Goal: Transaction & Acquisition: Purchase product/service

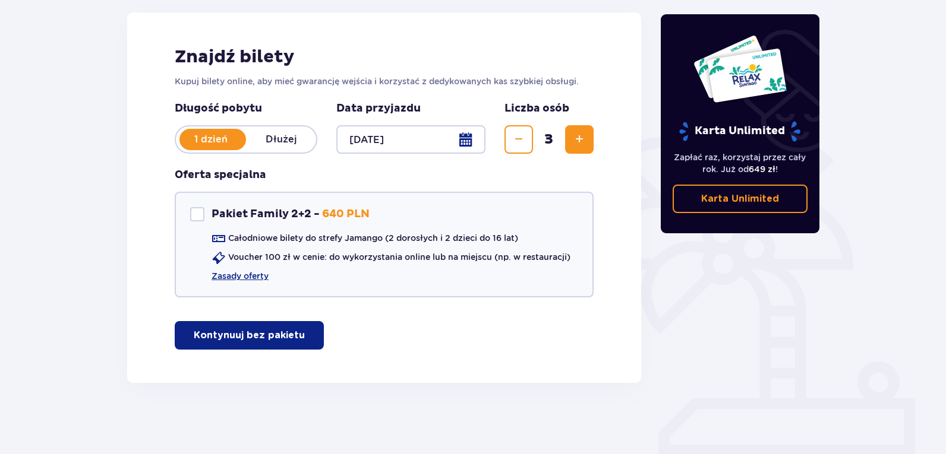
click at [242, 340] on p "Kontynuuj bez pakietu" at bounding box center [249, 335] width 111 height 13
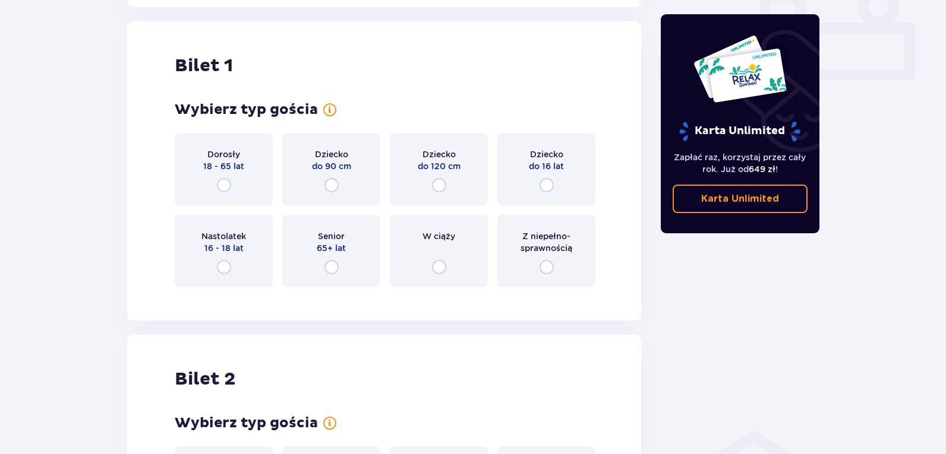
scroll to position [541, 0]
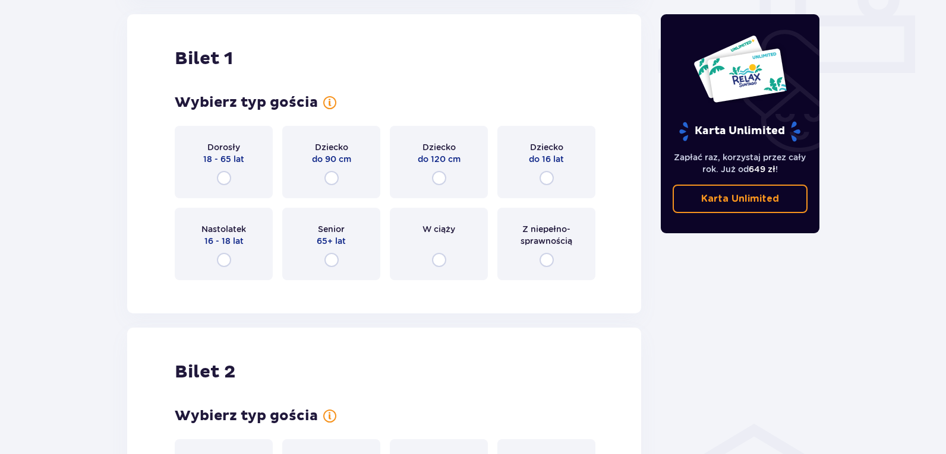
click at [225, 176] on input "radio" at bounding box center [224, 178] width 14 height 14
radio input "true"
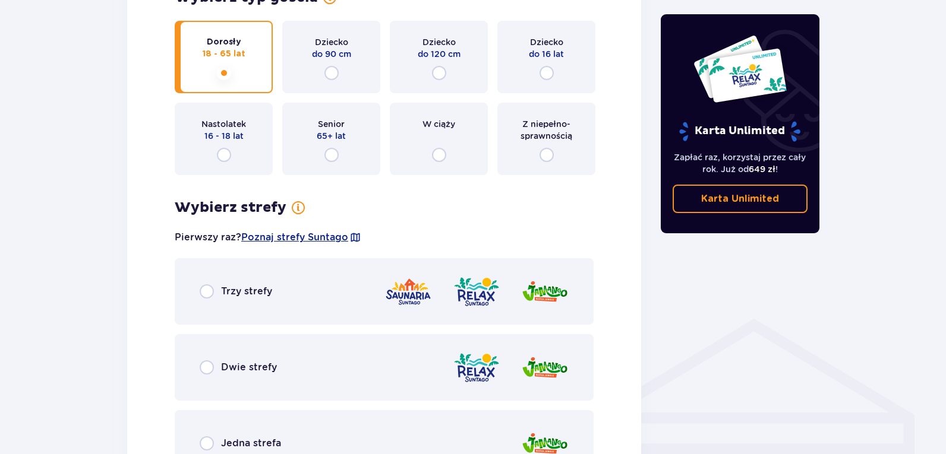
scroll to position [712, 0]
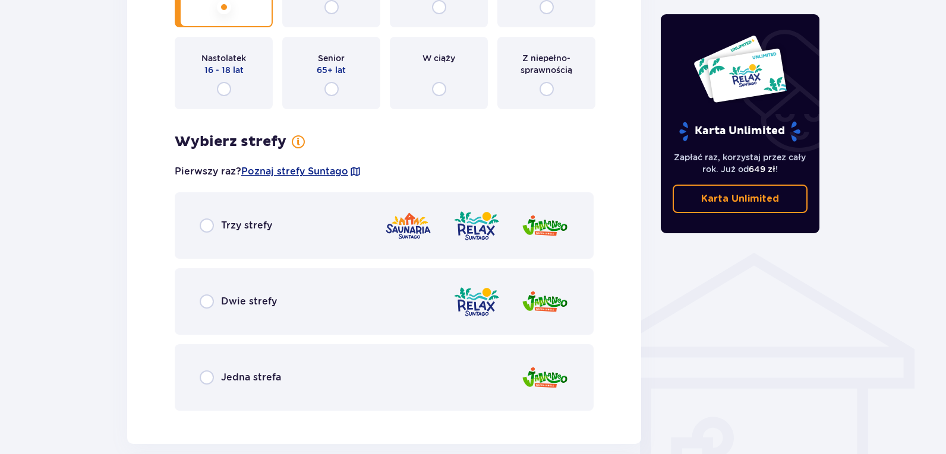
click at [206, 306] on input "radio" at bounding box center [207, 302] width 14 height 14
radio input "true"
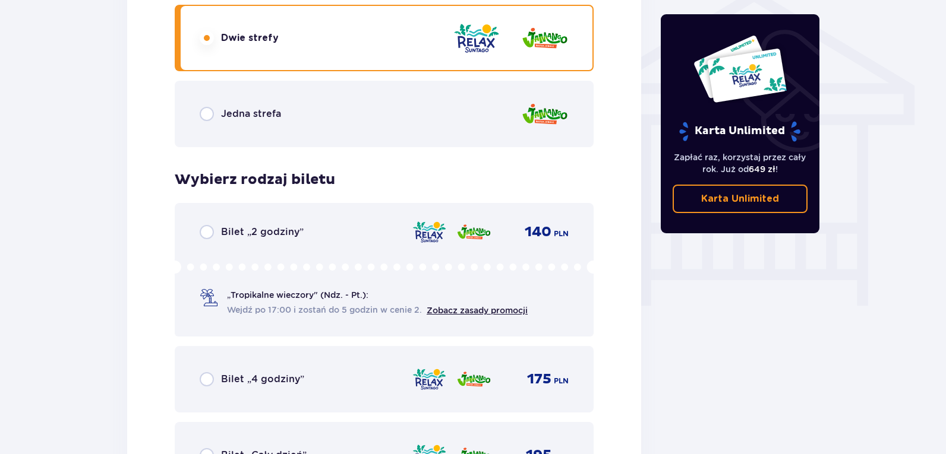
scroll to position [954, 0]
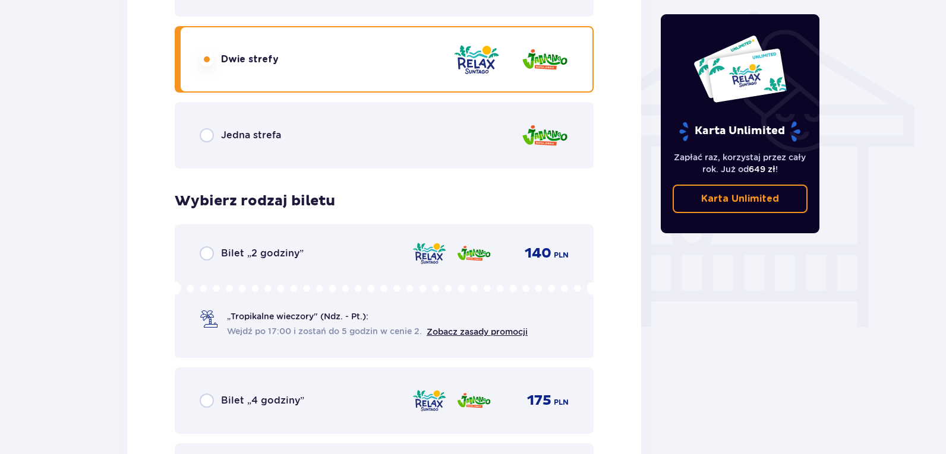
click at [203, 135] on input "radio" at bounding box center [207, 135] width 14 height 14
radio input "true"
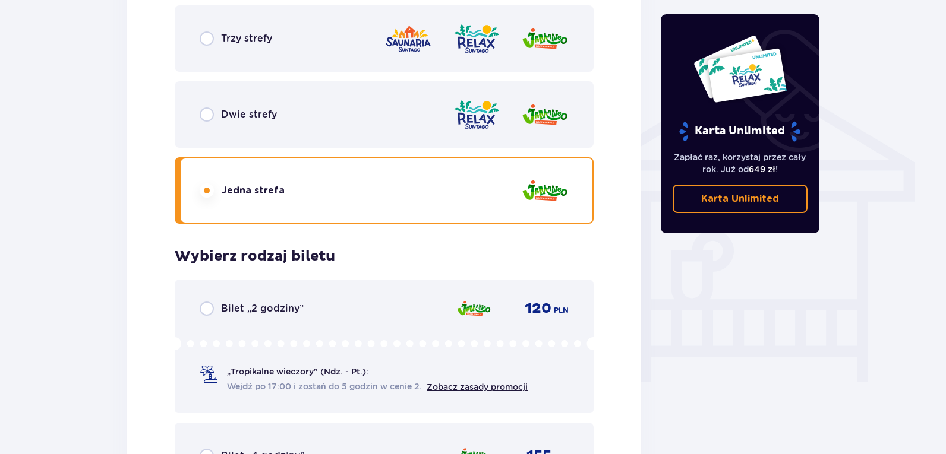
scroll to position [895, 0]
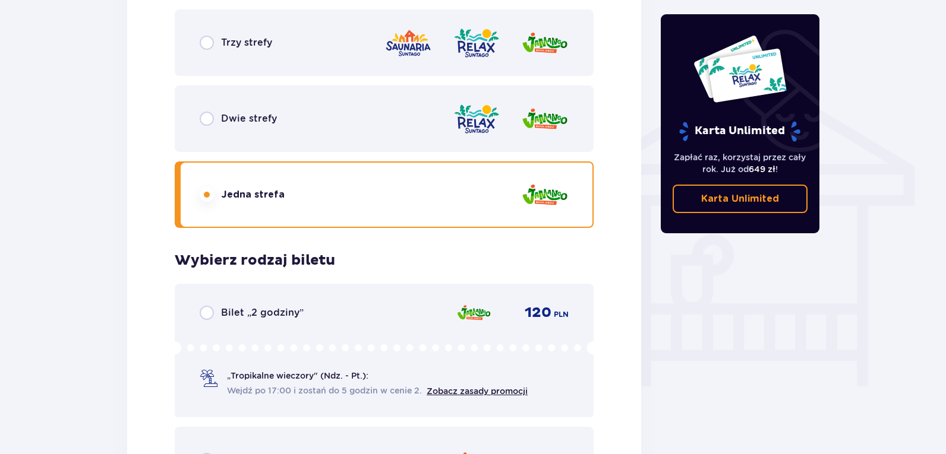
click at [209, 120] on input "radio" at bounding box center [207, 119] width 14 height 14
radio input "true"
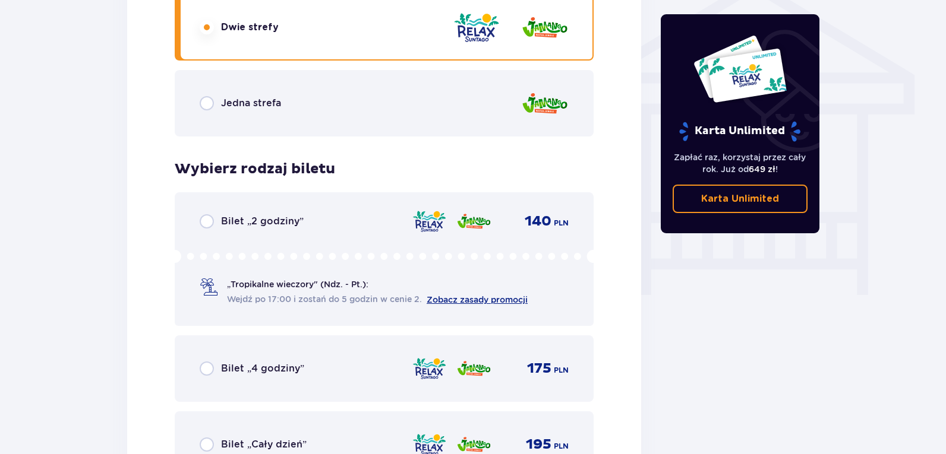
scroll to position [1073, 0]
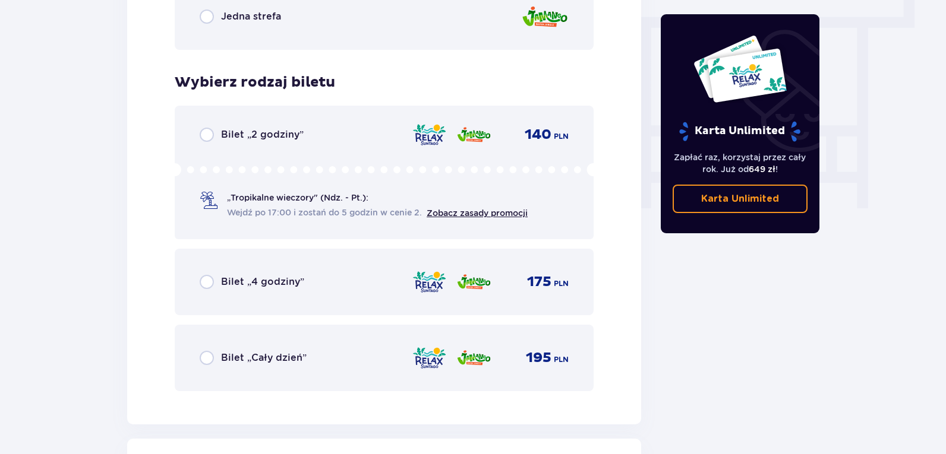
click at [214, 286] on div "Bilet „4 godziny”" at bounding box center [252, 282] width 105 height 14
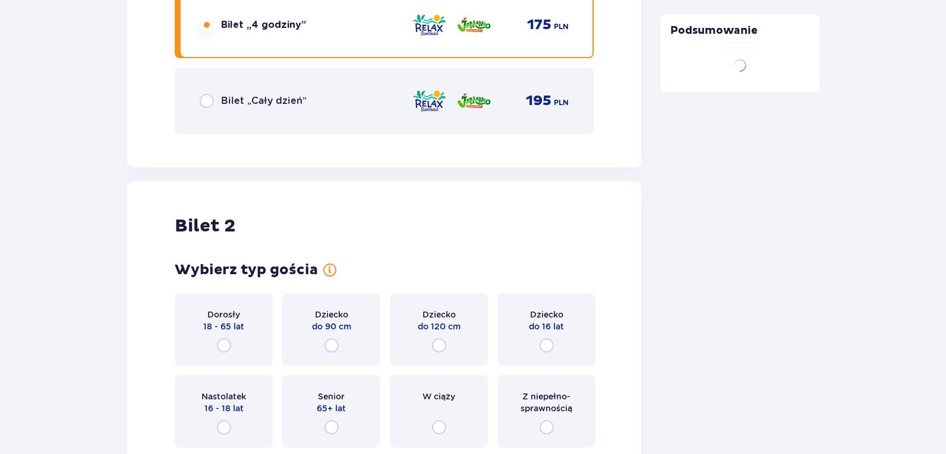
scroll to position [1498, 0]
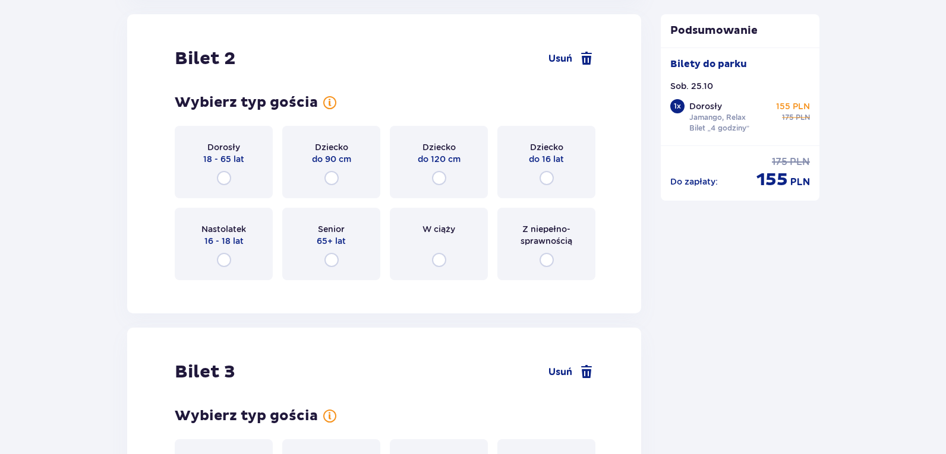
click at [229, 181] on input "radio" at bounding box center [224, 178] width 14 height 14
radio input "true"
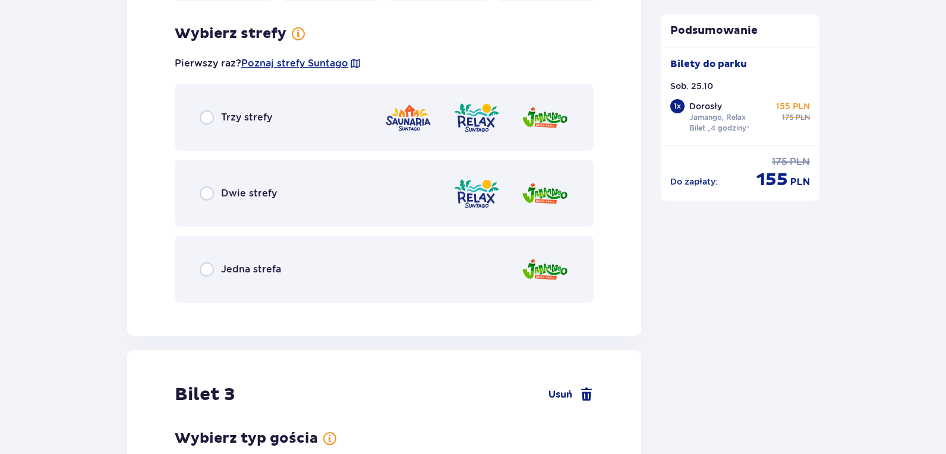
scroll to position [1788, 0]
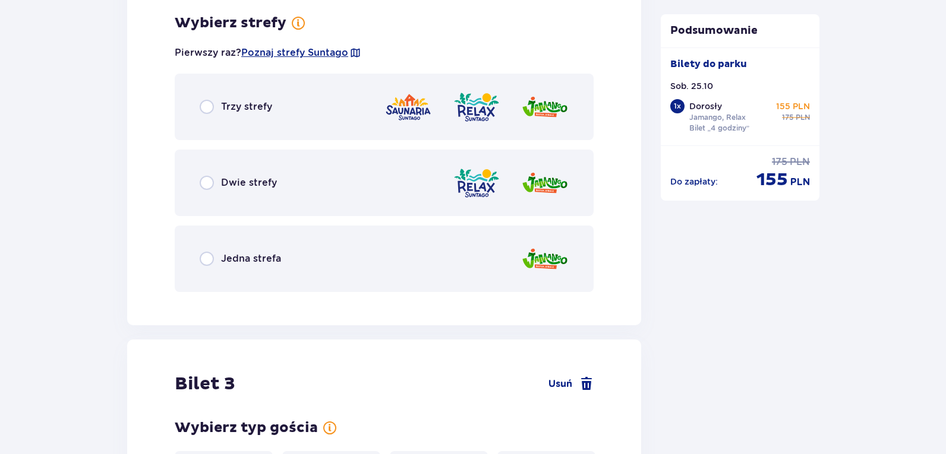
click at [213, 183] on input "radio" at bounding box center [207, 183] width 14 height 14
radio input "true"
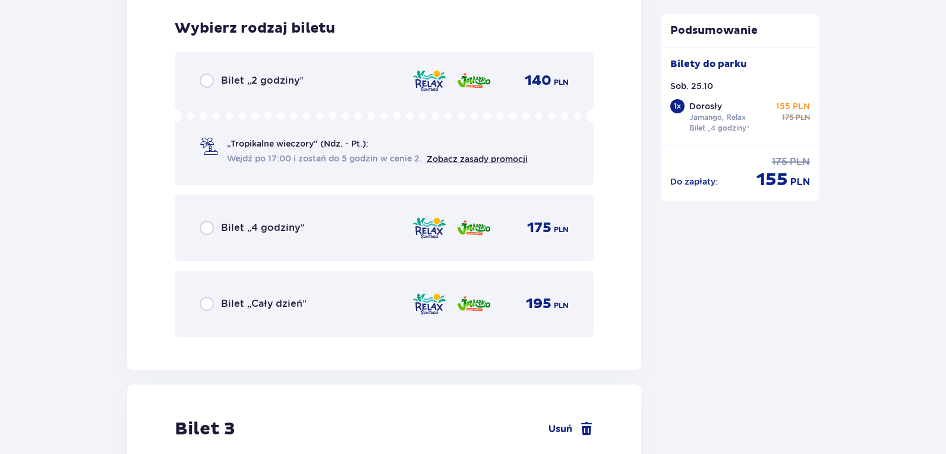
scroll to position [2089, 0]
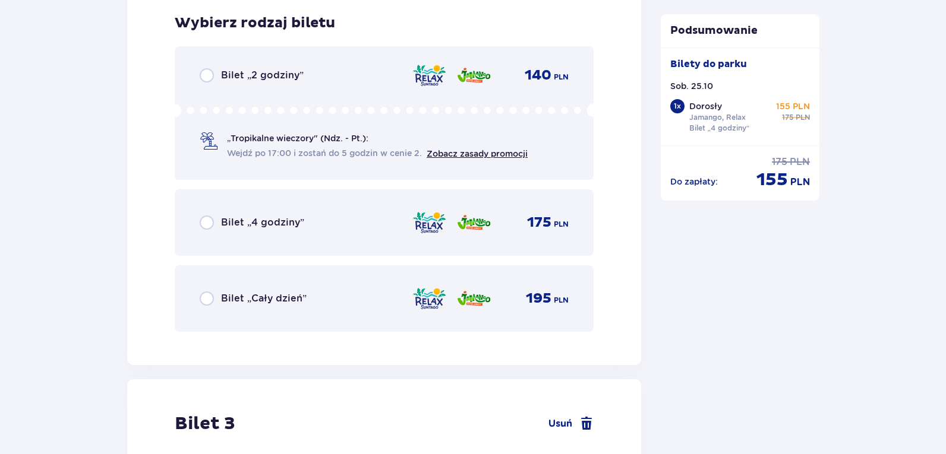
click at [217, 222] on div "Bilet „4 godziny”" at bounding box center [252, 223] width 105 height 14
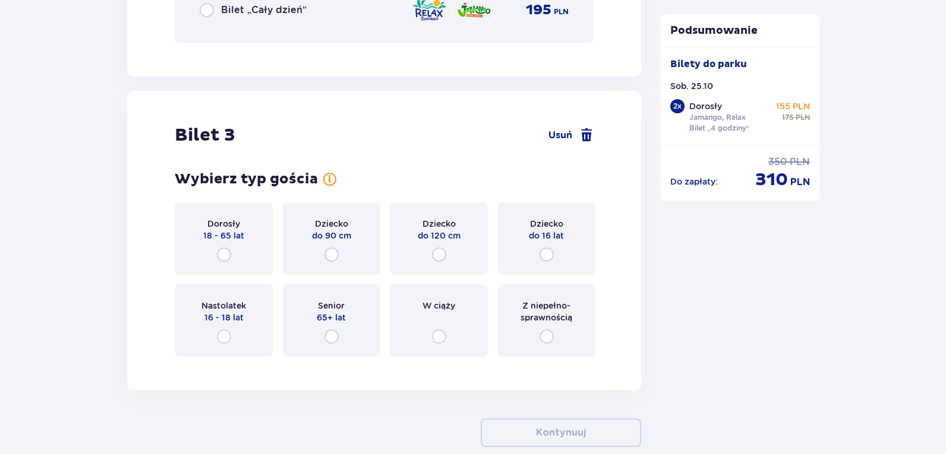
scroll to position [2442, 0]
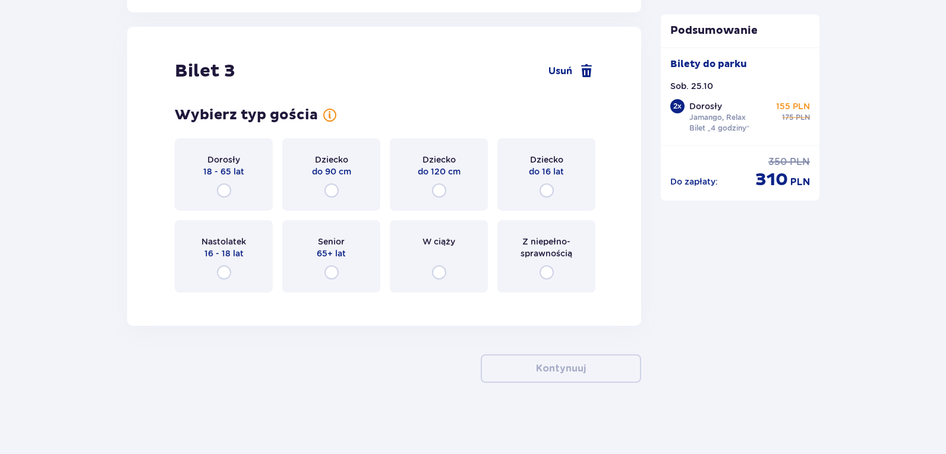
click at [549, 193] on input "radio" at bounding box center [546, 191] width 14 height 14
radio input "true"
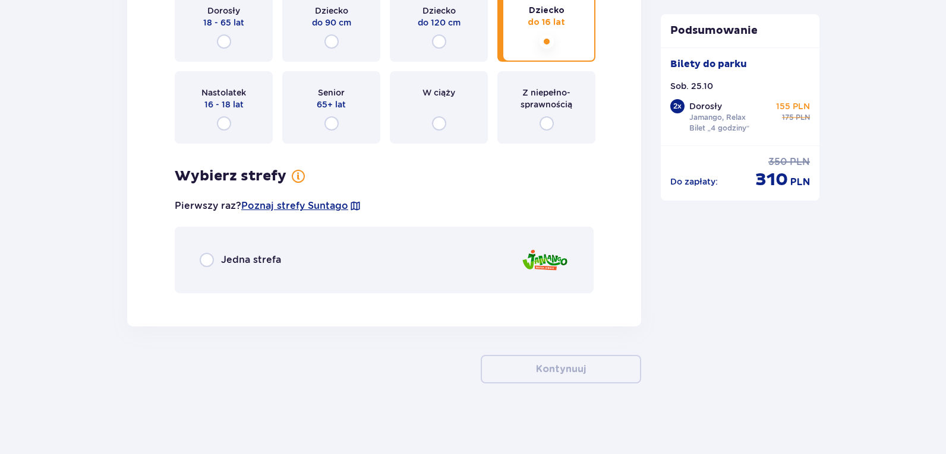
scroll to position [2592, 0]
click at [206, 261] on input "radio" at bounding box center [207, 259] width 14 height 14
radio input "true"
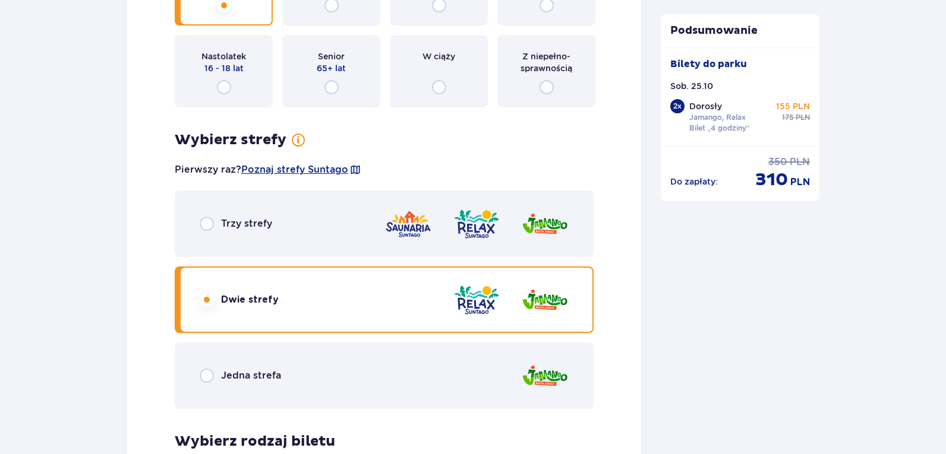
scroll to position [1766, 0]
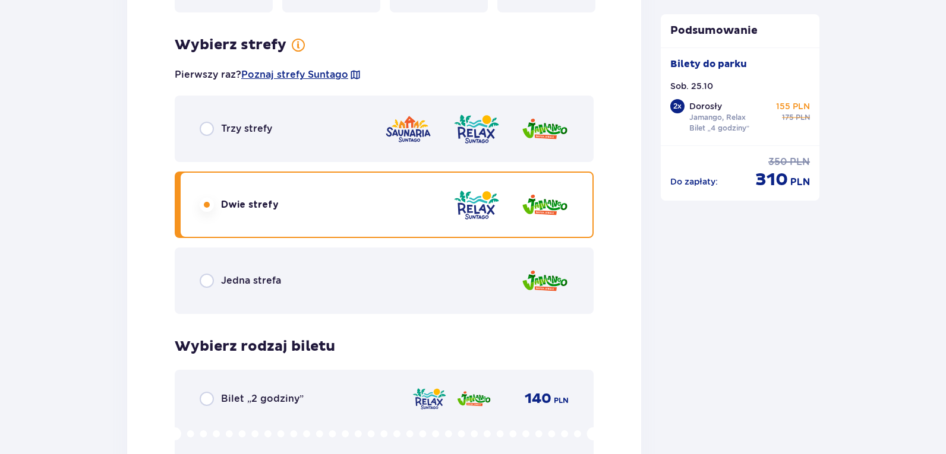
click at [204, 281] on input "radio" at bounding box center [207, 281] width 14 height 14
radio input "true"
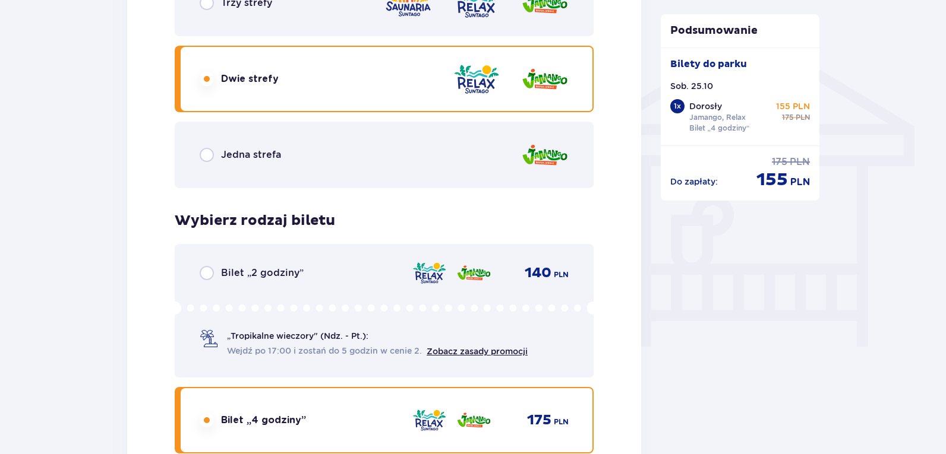
scroll to position [934, 0]
click at [210, 152] on input "radio" at bounding box center [207, 156] width 14 height 14
radio input "true"
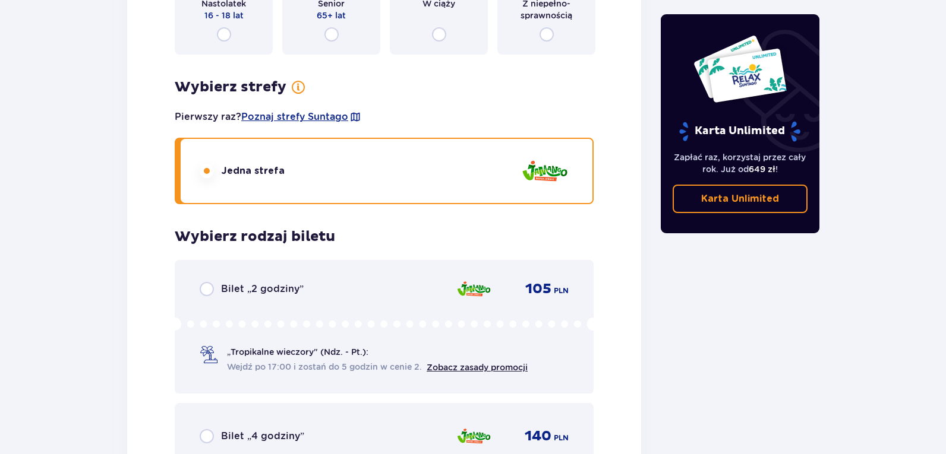
scroll to position [2755, 0]
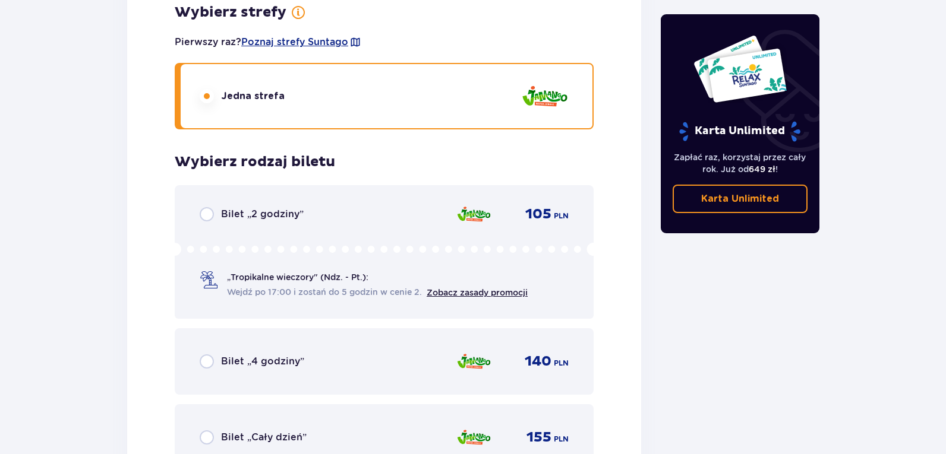
click at [206, 365] on input "radio" at bounding box center [207, 362] width 14 height 14
radio input "true"
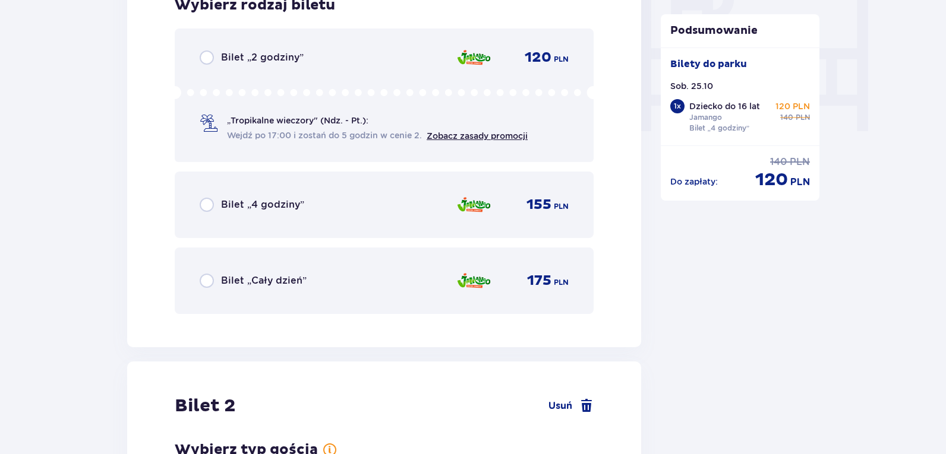
scroll to position [1188, 0]
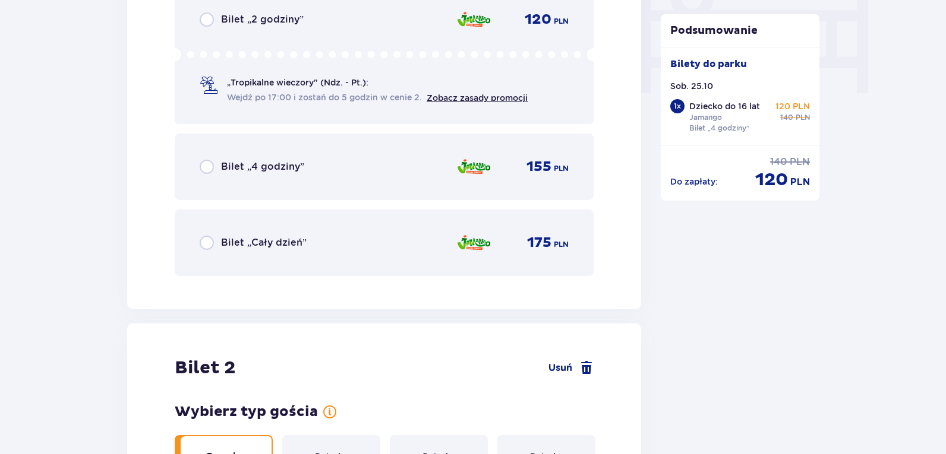
click at [215, 169] on div "Bilet „4 godziny”" at bounding box center [252, 167] width 105 height 14
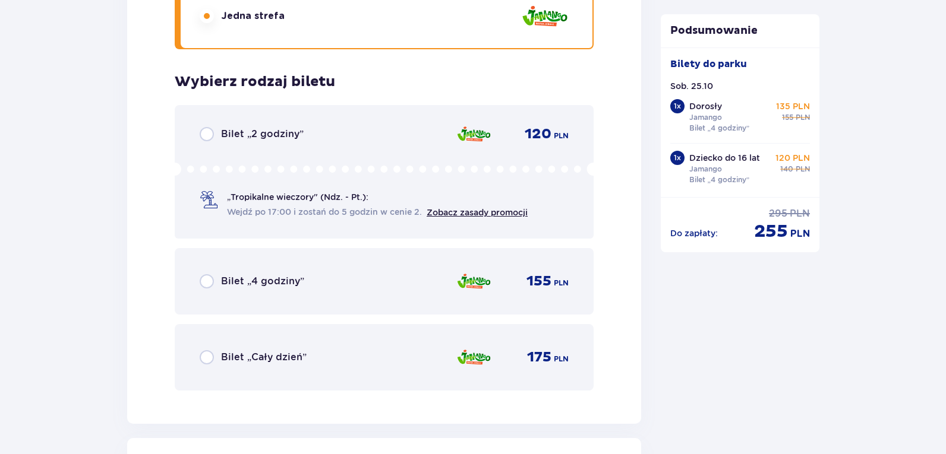
scroll to position [2161, 0]
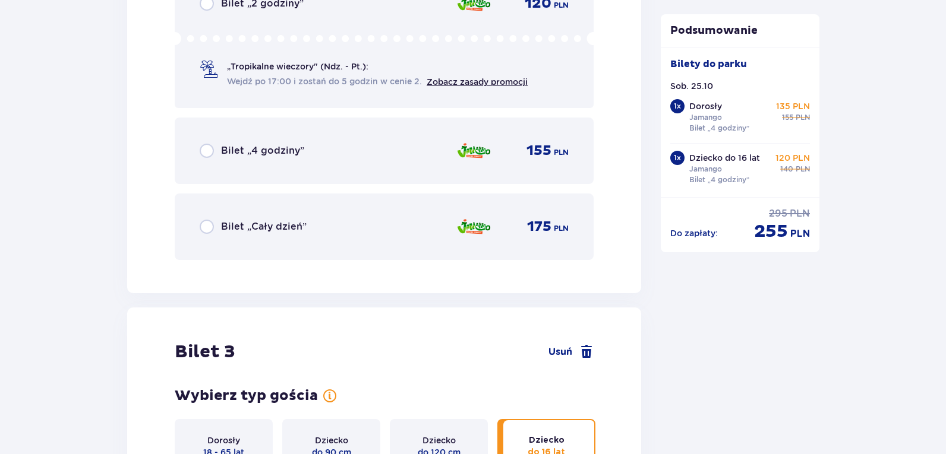
click at [206, 146] on input "radio" at bounding box center [207, 151] width 14 height 14
radio input "true"
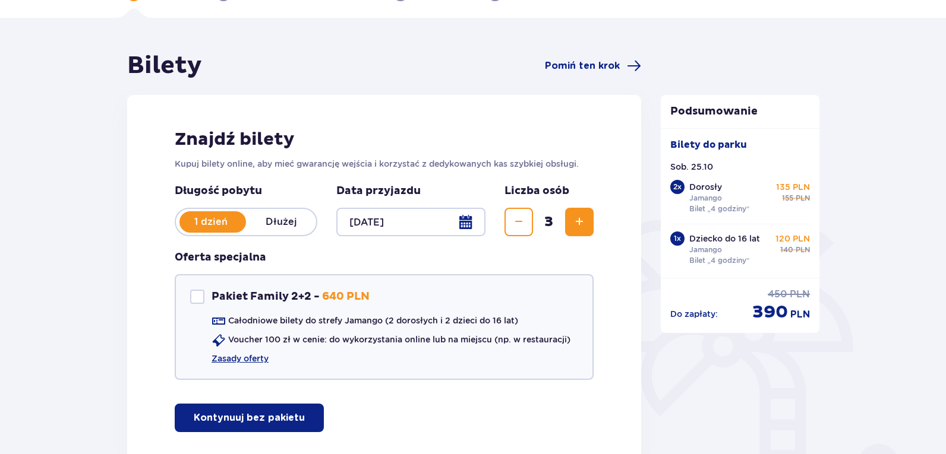
scroll to position [0, 0]
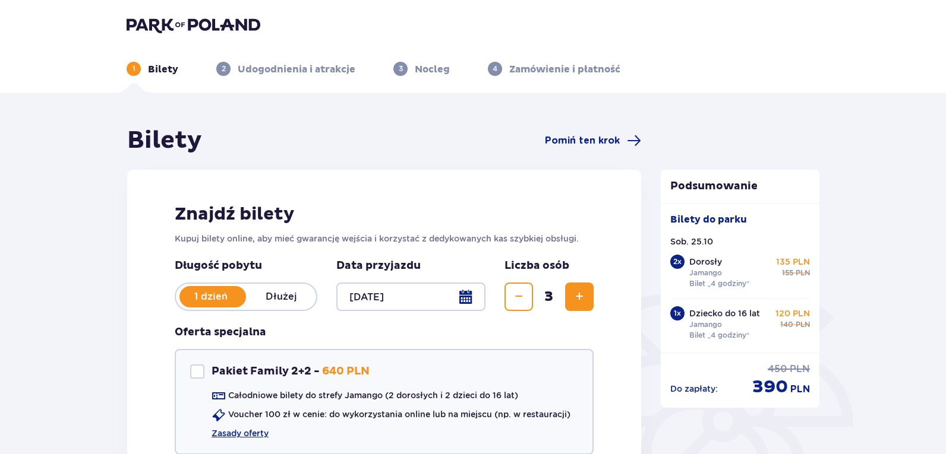
click at [212, 24] on img at bounding box center [194, 25] width 134 height 17
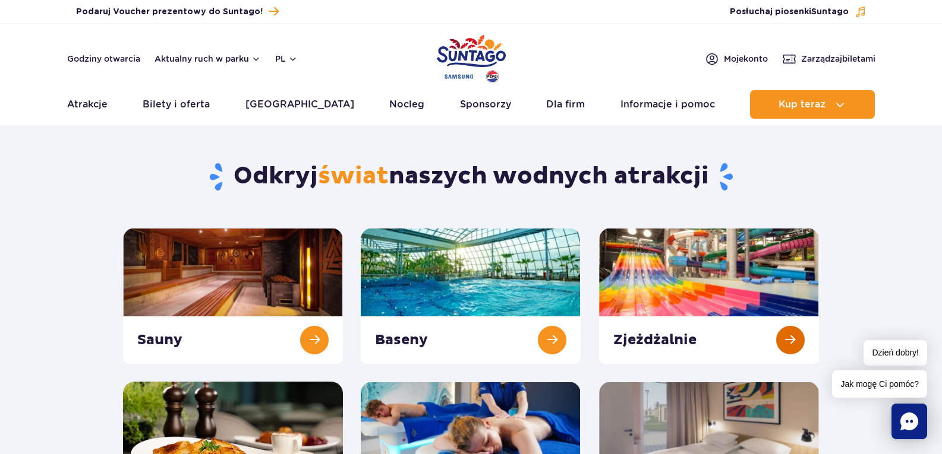
click at [719, 281] on link at bounding box center [709, 296] width 220 height 136
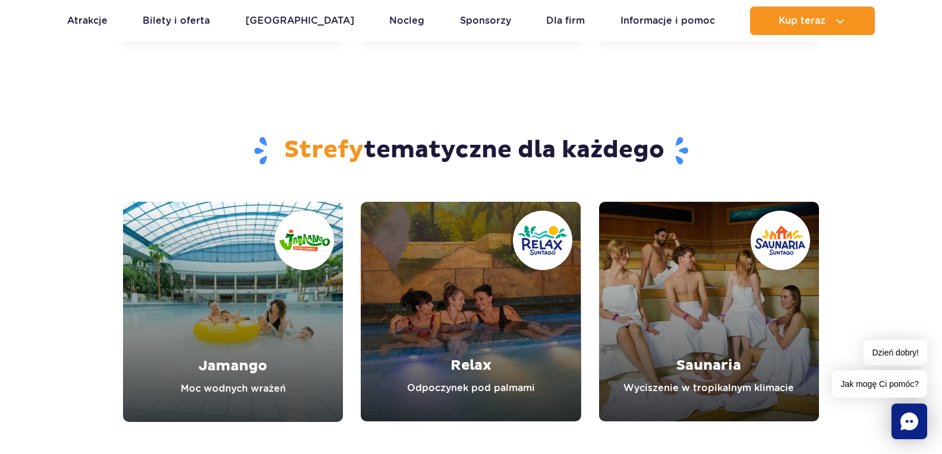
scroll to position [4218, 0]
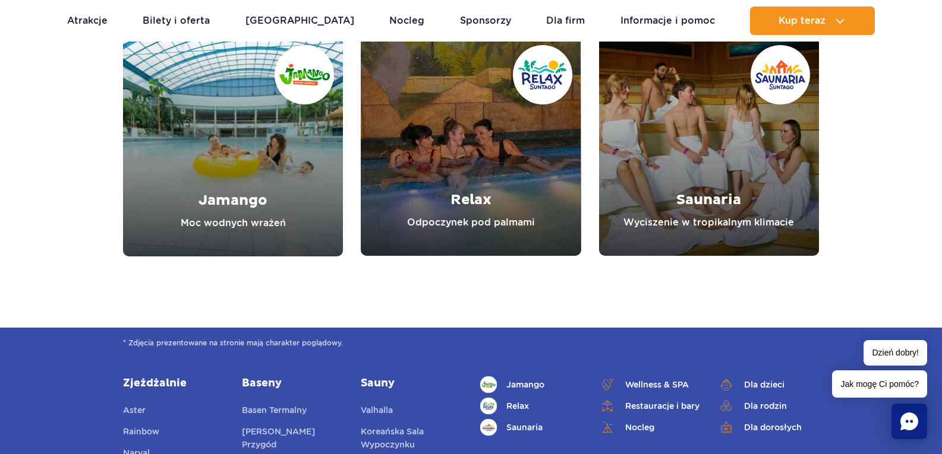
click at [238, 143] on link "Jamango" at bounding box center [233, 146] width 220 height 220
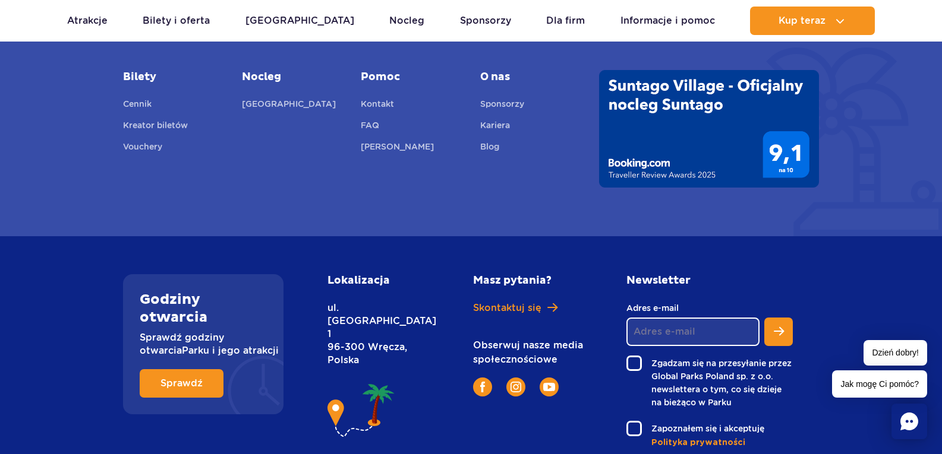
scroll to position [3302, 0]
